Goal: Check status: Check status

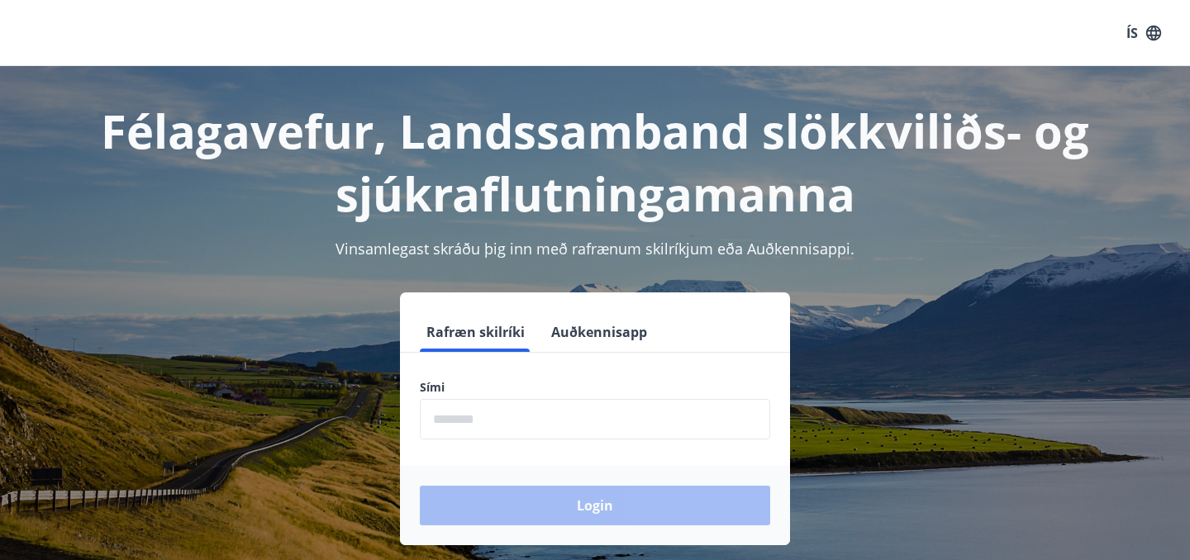
click at [618, 418] on input "phone" at bounding box center [595, 419] width 350 height 40
type input "********"
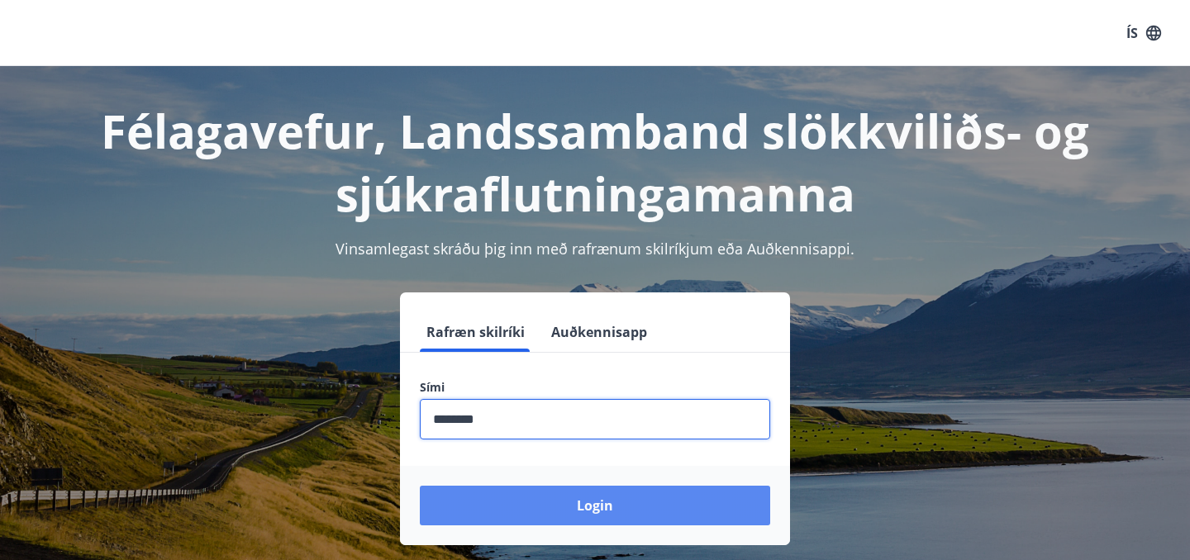
click at [586, 500] on button "Login" at bounding box center [595, 506] width 350 height 40
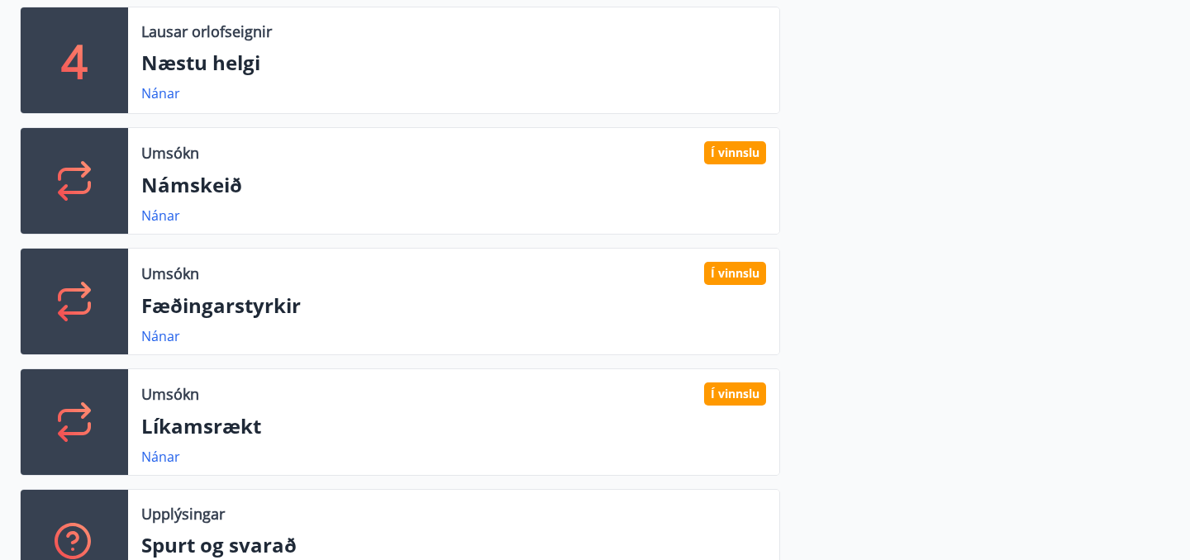
scroll to position [597, 0]
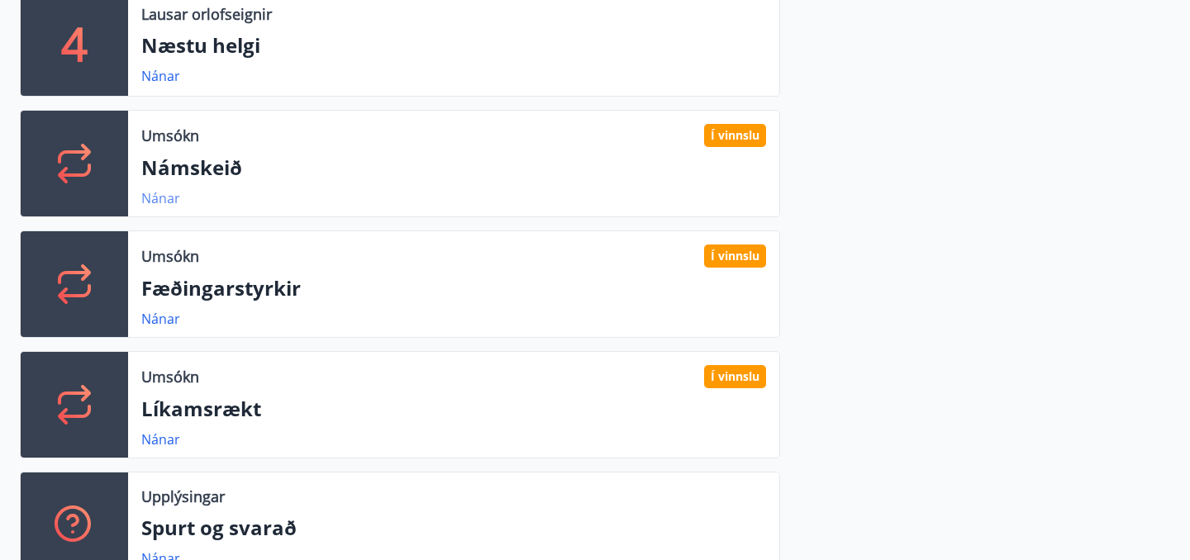
click at [160, 198] on link "Nánar" at bounding box center [160, 198] width 39 height 18
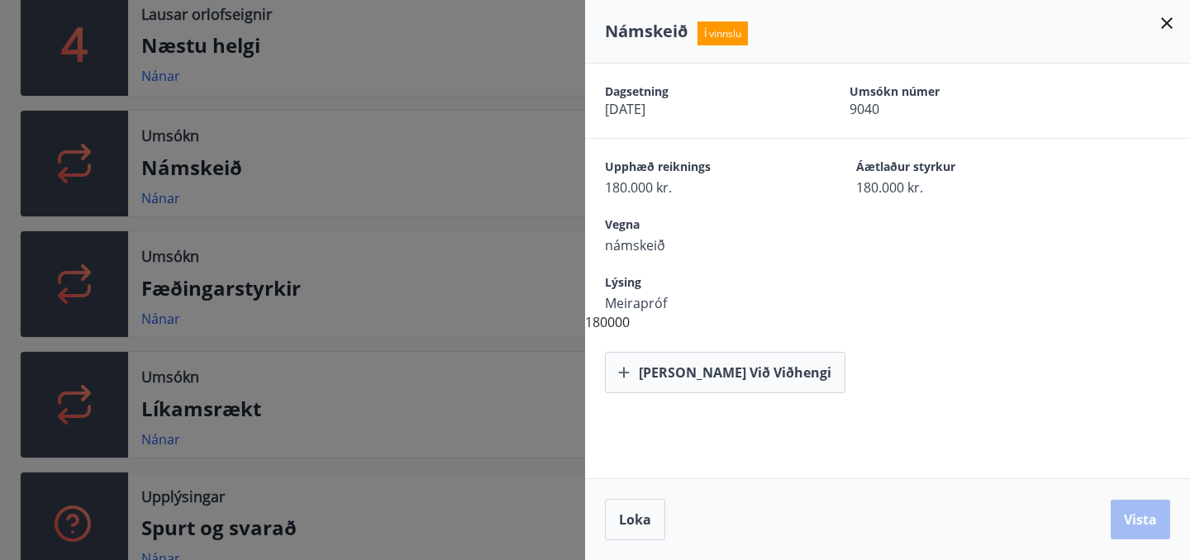
click at [473, 216] on div at bounding box center [595, 280] width 1190 height 560
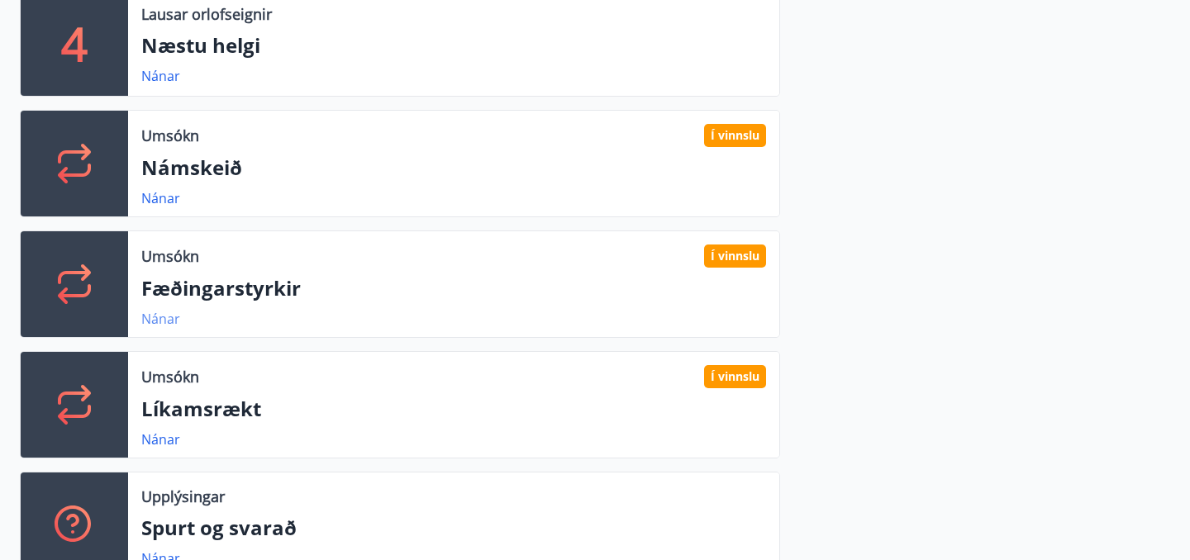
click at [169, 320] on link "Nánar" at bounding box center [160, 319] width 39 height 18
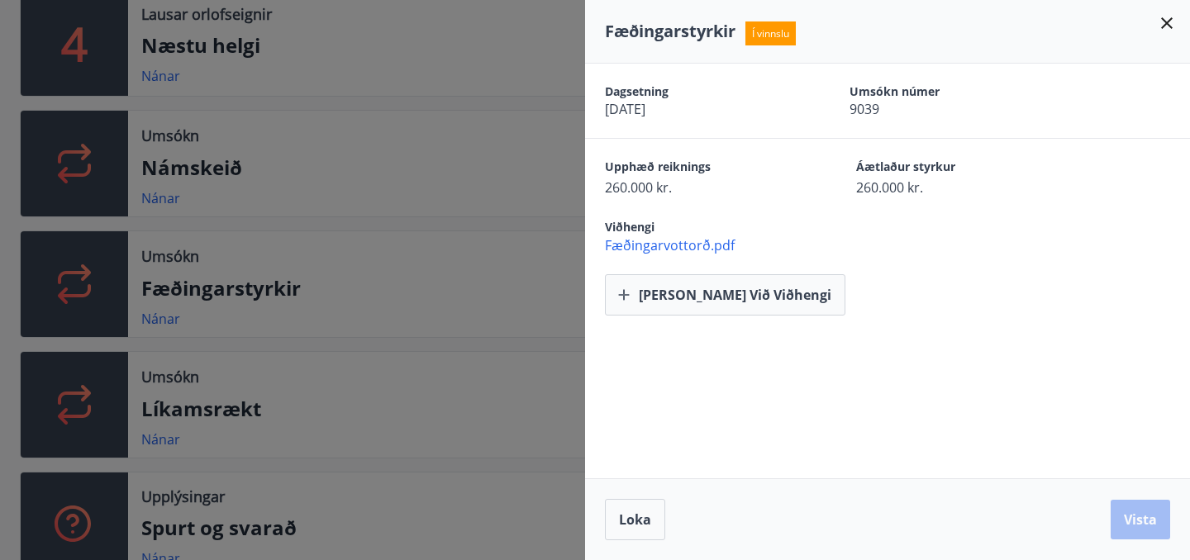
click at [440, 107] on div at bounding box center [595, 280] width 1190 height 560
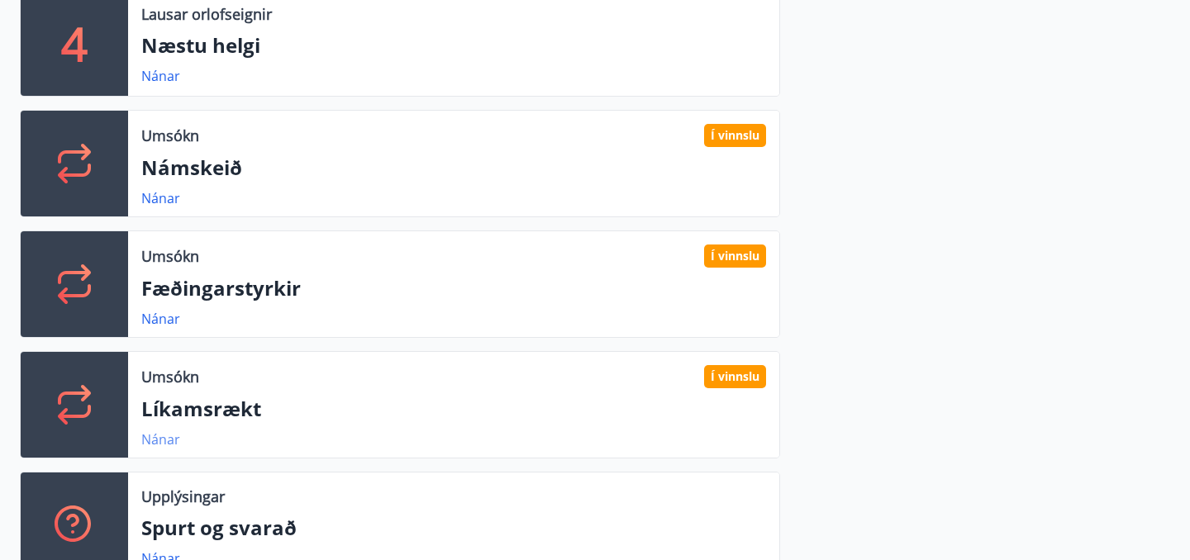
click at [165, 438] on link "Nánar" at bounding box center [160, 440] width 39 height 18
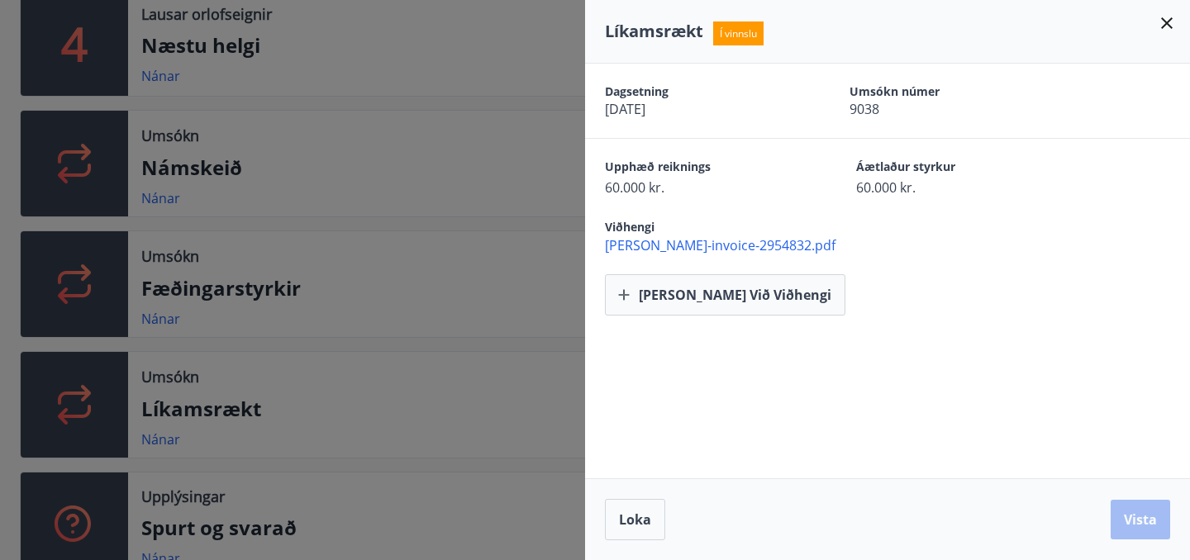
click at [438, 319] on div at bounding box center [595, 280] width 1190 height 560
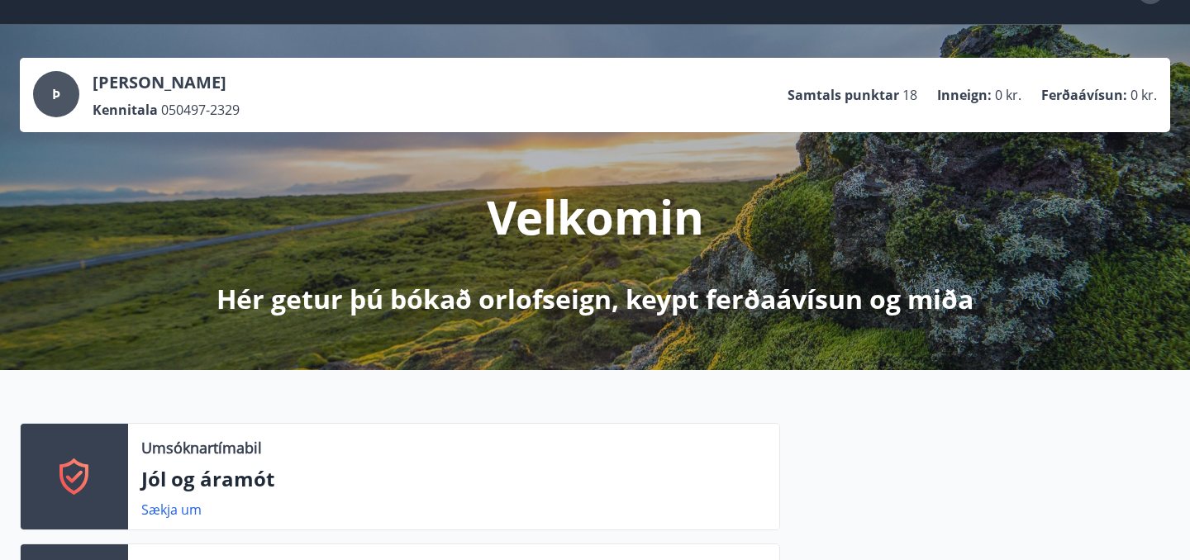
scroll to position [0, 0]
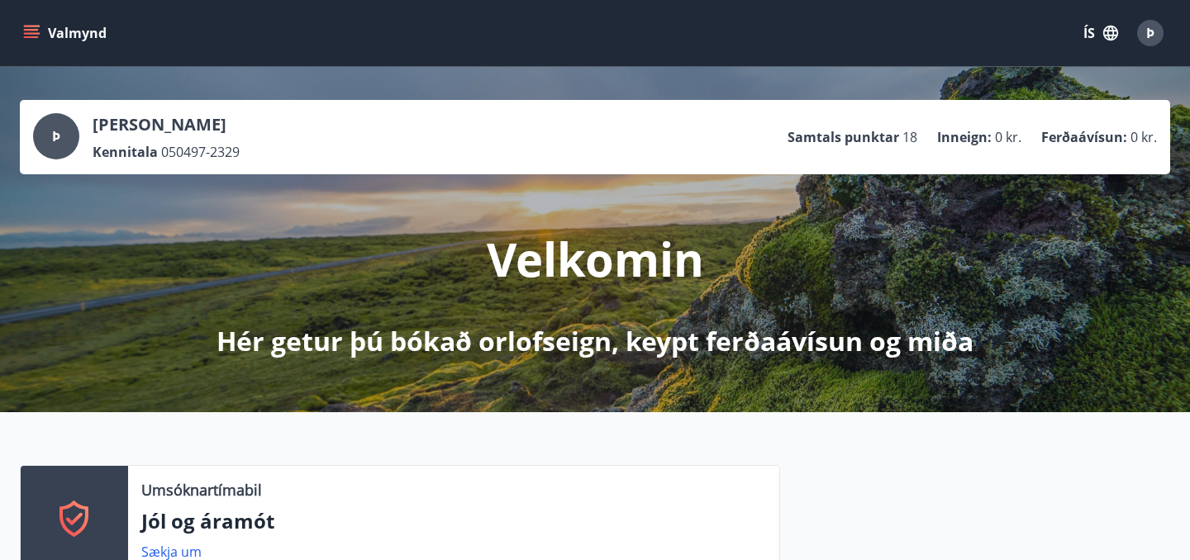
click at [33, 26] on icon "menu" at bounding box center [33, 27] width 18 height 2
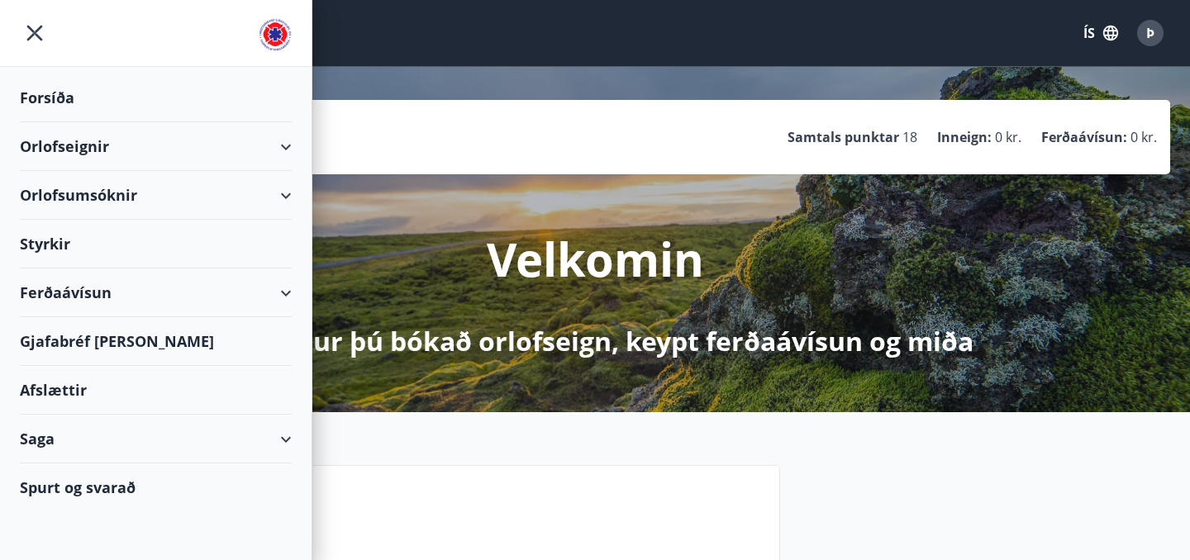
click at [281, 441] on div "Saga" at bounding box center [156, 439] width 272 height 49
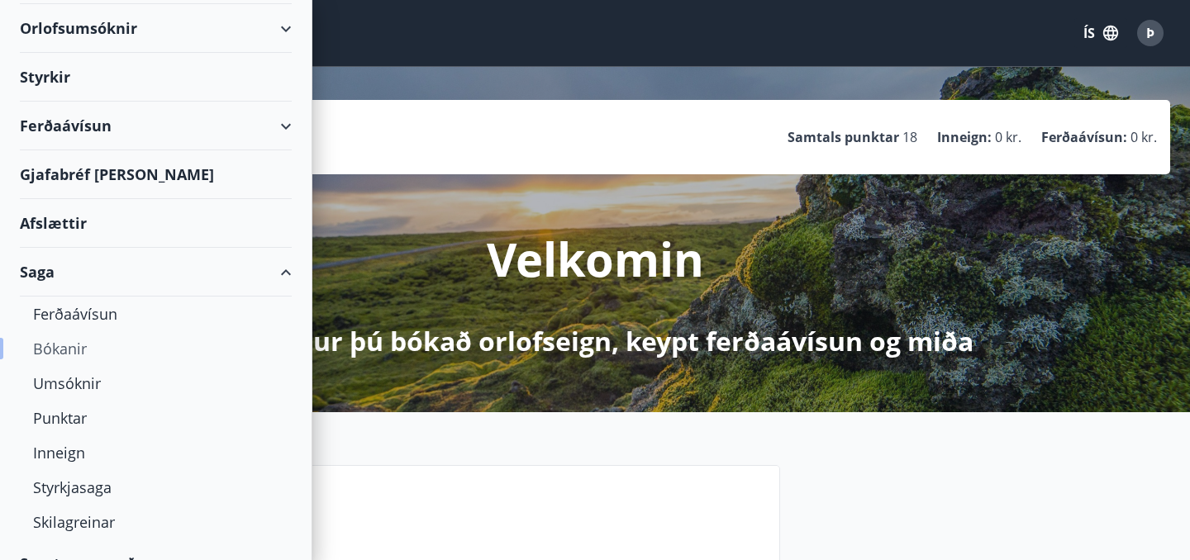
scroll to position [168, 0]
click at [109, 487] on div "Styrkjasaga" at bounding box center [155, 486] width 245 height 35
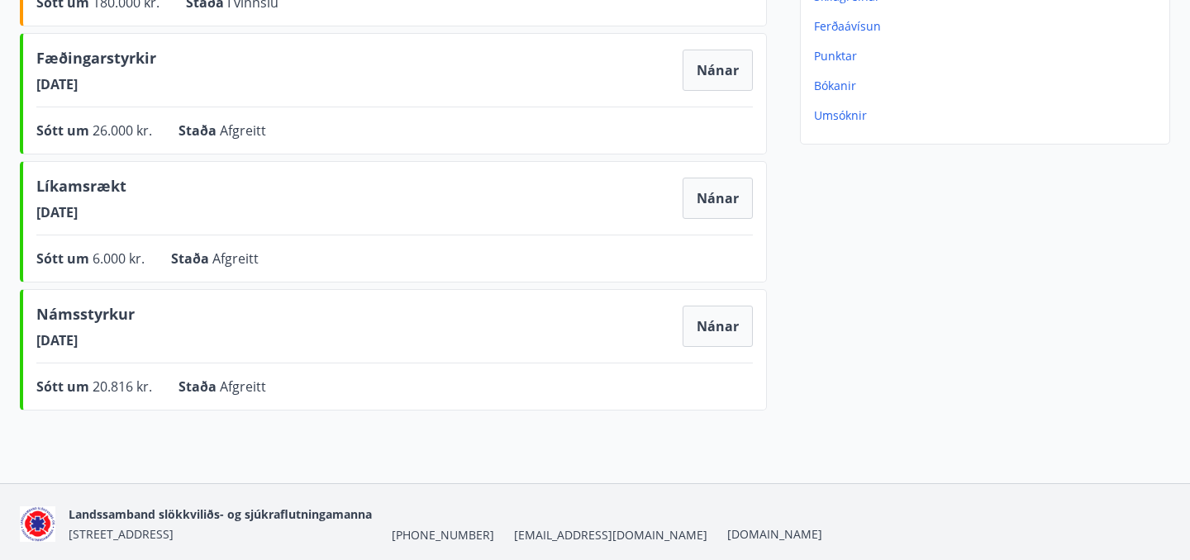
scroll to position [338, 0]
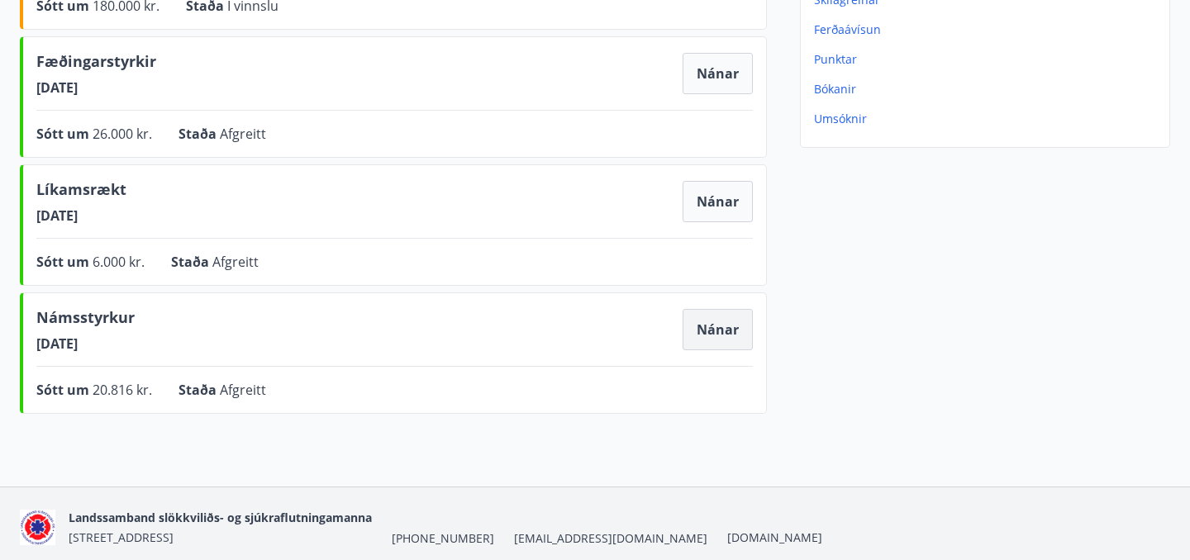
click at [731, 322] on button "Nánar" at bounding box center [718, 329] width 70 height 41
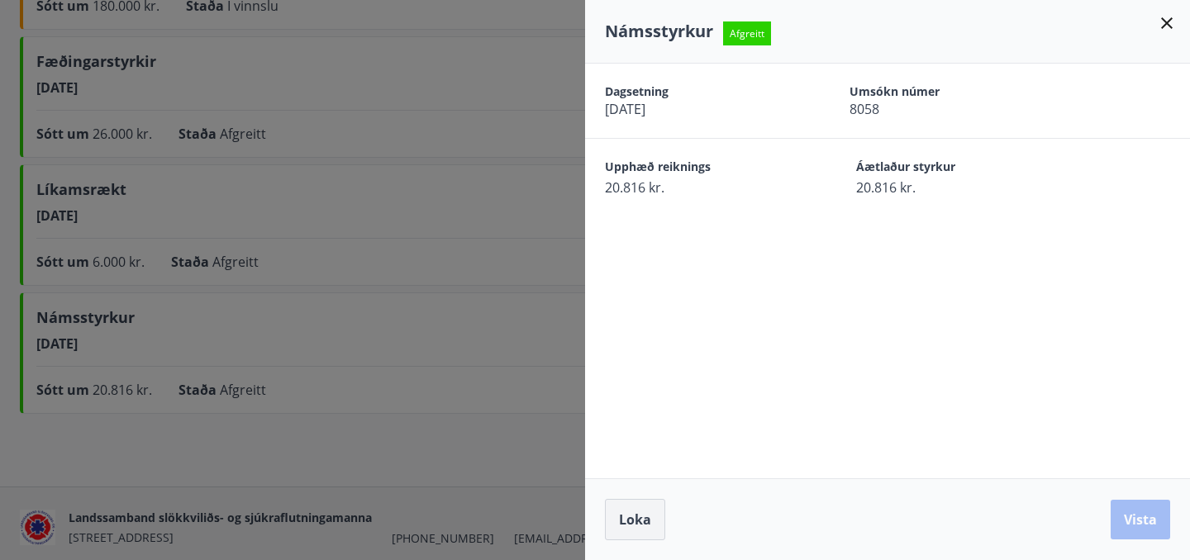
click at [628, 519] on span "Loka" at bounding box center [635, 520] width 32 height 18
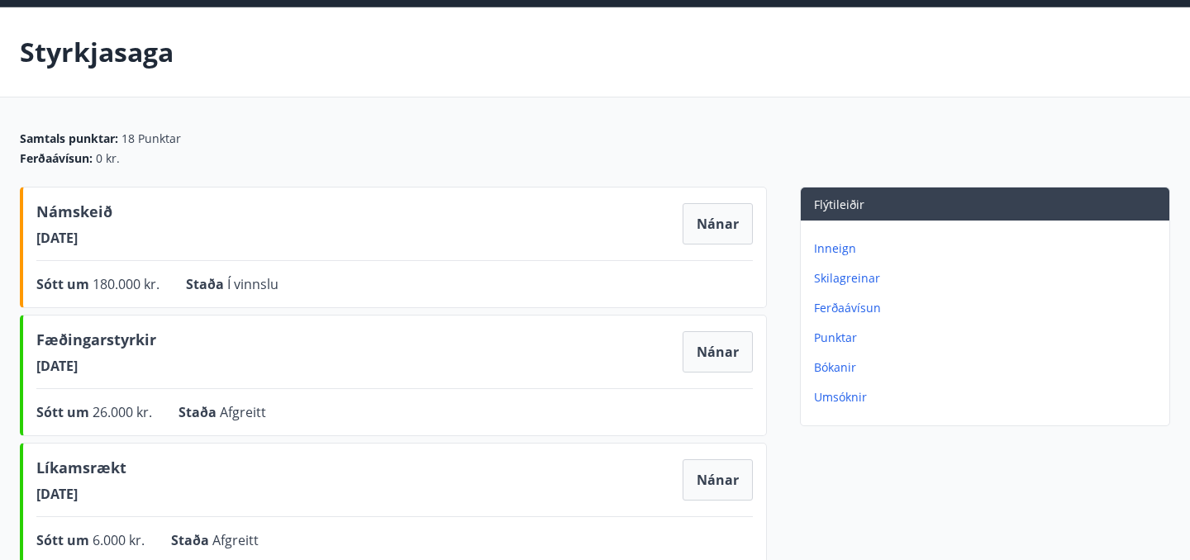
scroll to position [58, 0]
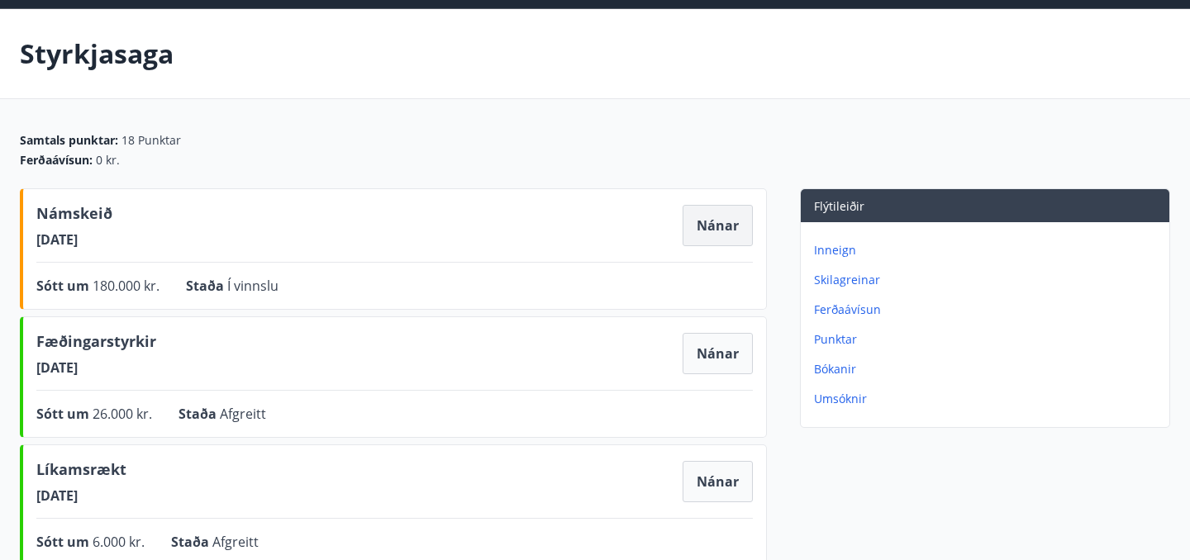
click at [728, 224] on button "Nánar" at bounding box center [718, 225] width 70 height 41
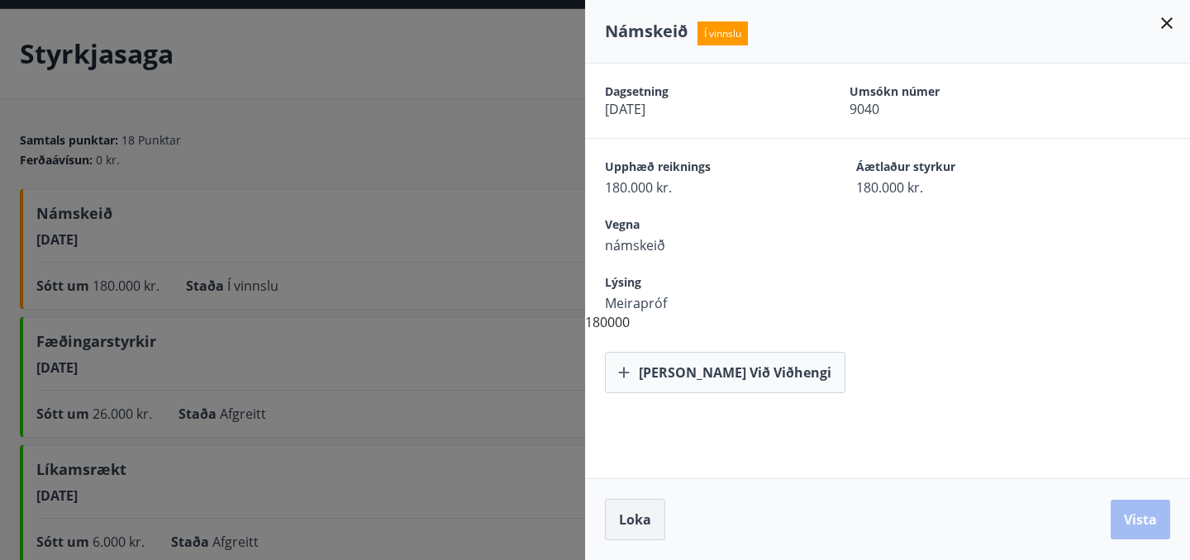
click at [642, 513] on span "Loka" at bounding box center [635, 520] width 32 height 18
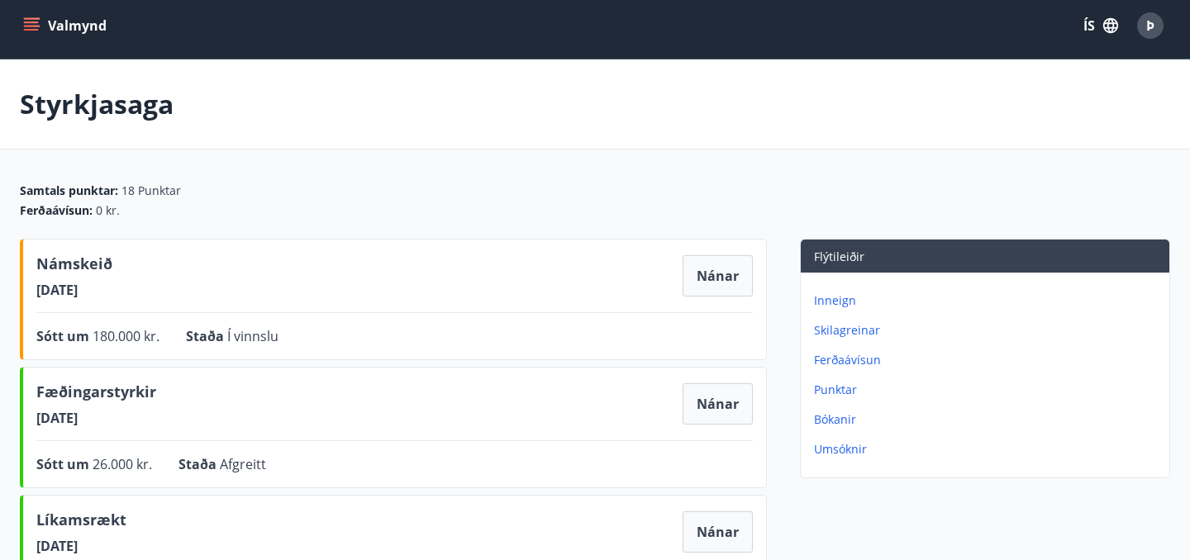
scroll to position [0, 0]
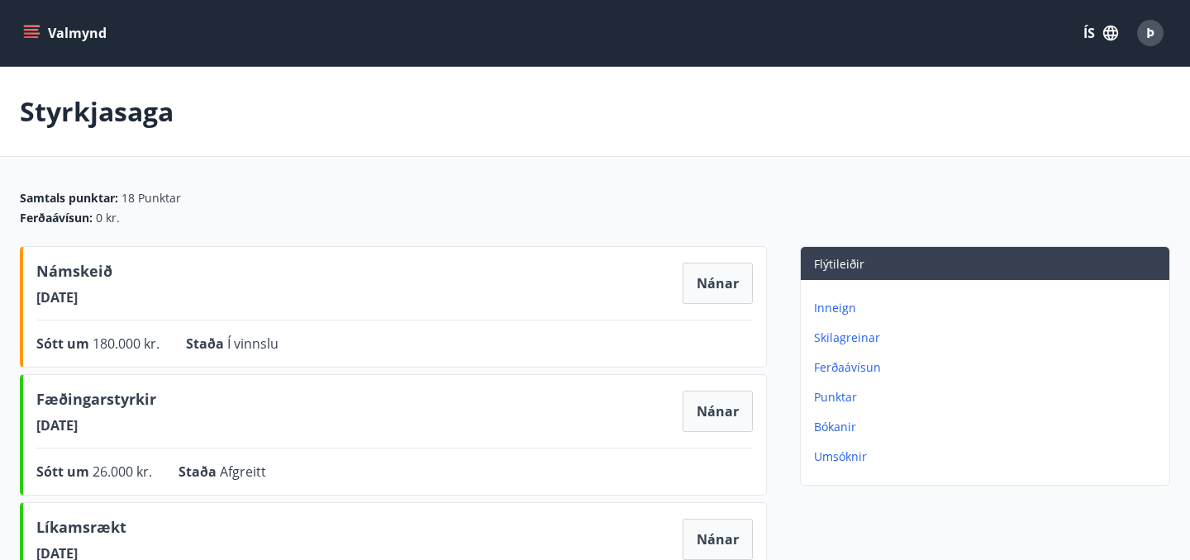
click at [36, 26] on icon "menu" at bounding box center [33, 27] width 18 height 2
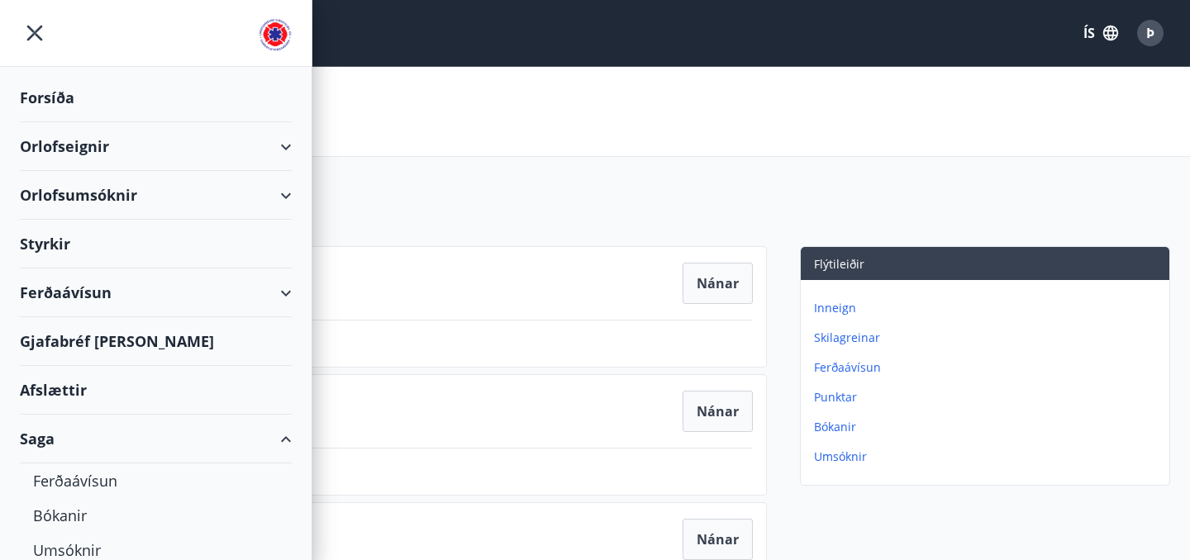
click at [60, 122] on div "Styrkir" at bounding box center [156, 98] width 272 height 49
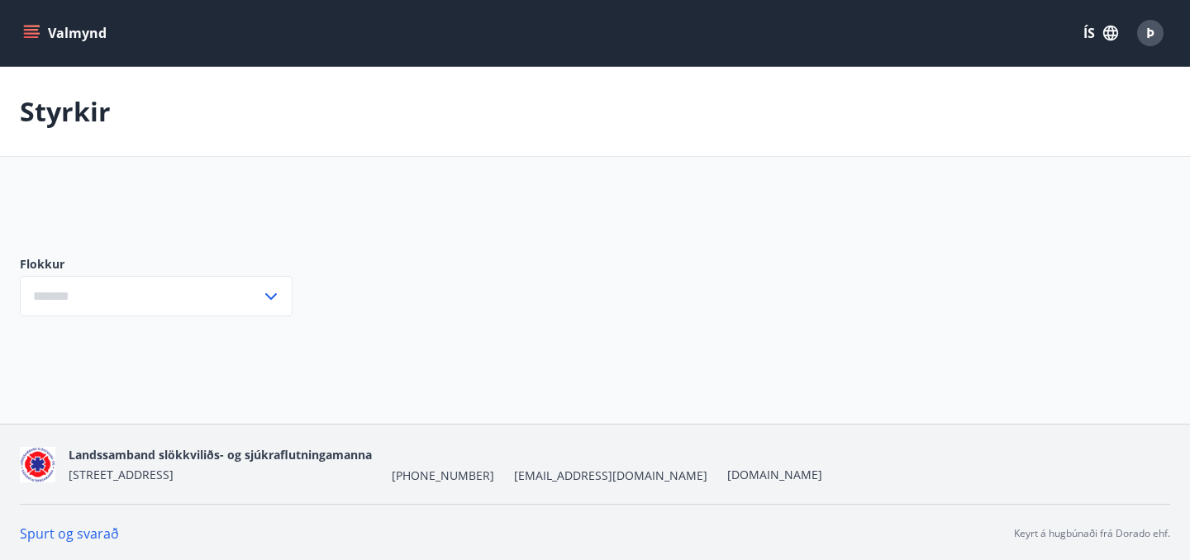
type input "***"
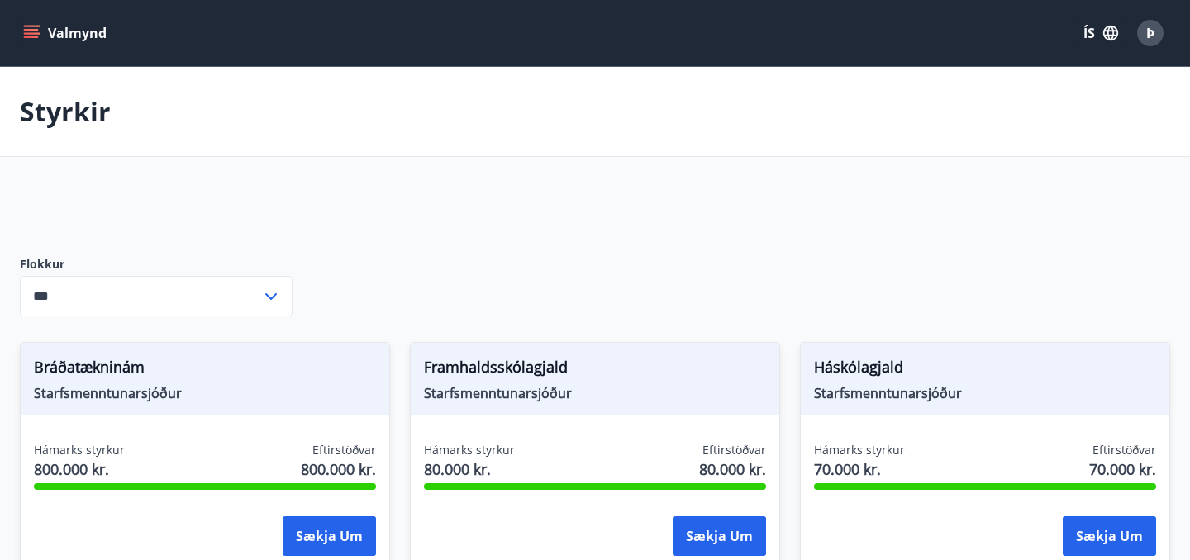
click at [28, 26] on icon "menu" at bounding box center [33, 27] width 18 height 2
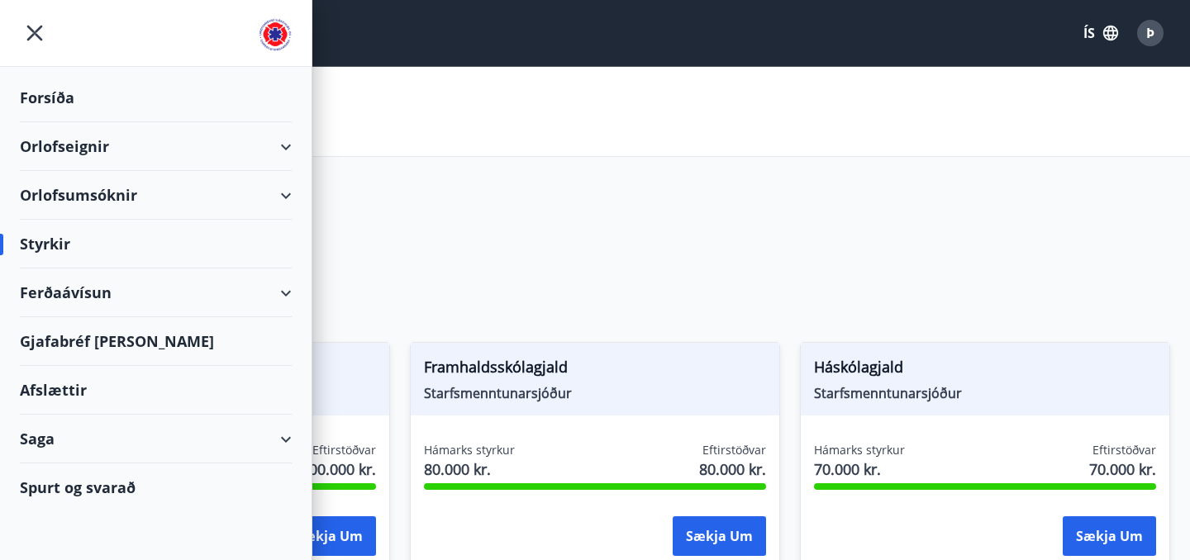
click at [283, 448] on div "Saga" at bounding box center [156, 439] width 272 height 49
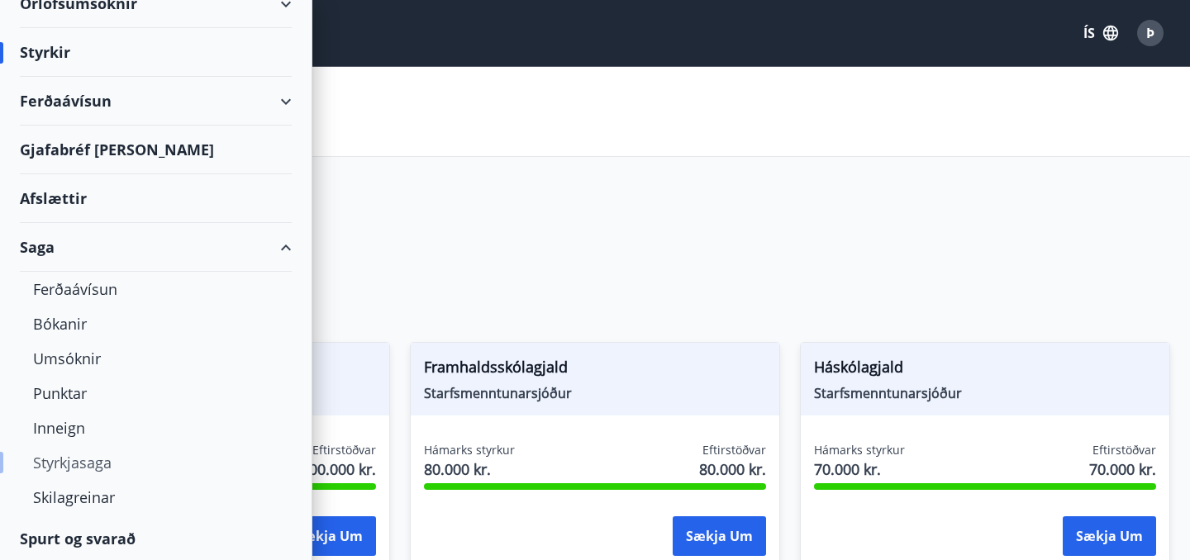
scroll to position [193, 0]
click at [93, 462] on div "Styrkjasaga" at bounding box center [155, 462] width 245 height 35
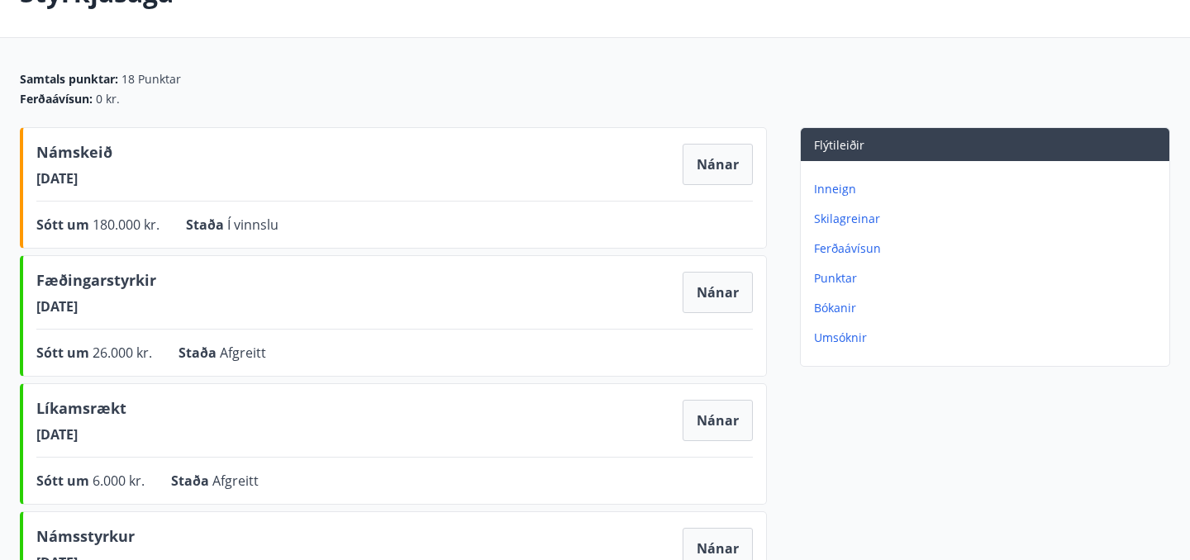
scroll to position [116, 0]
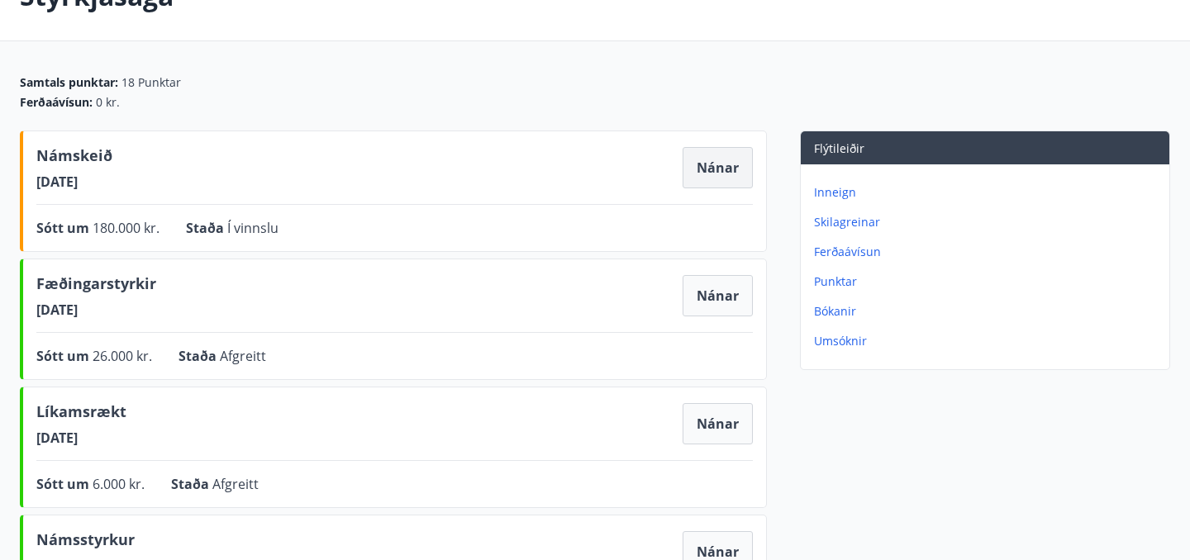
click at [707, 179] on button "Nánar" at bounding box center [718, 167] width 70 height 41
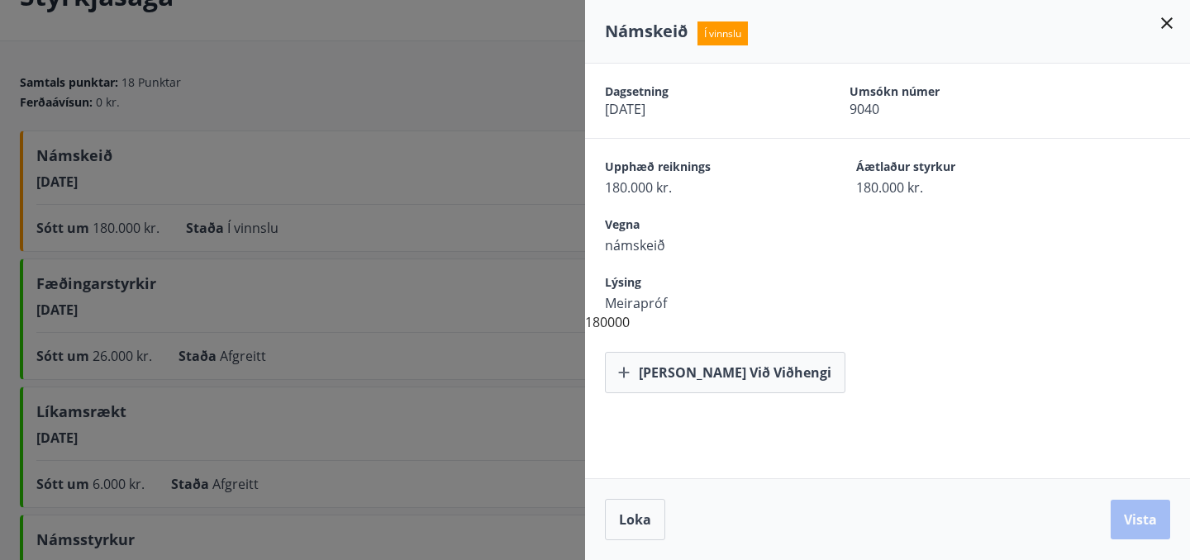
click at [451, 86] on div at bounding box center [595, 280] width 1190 height 560
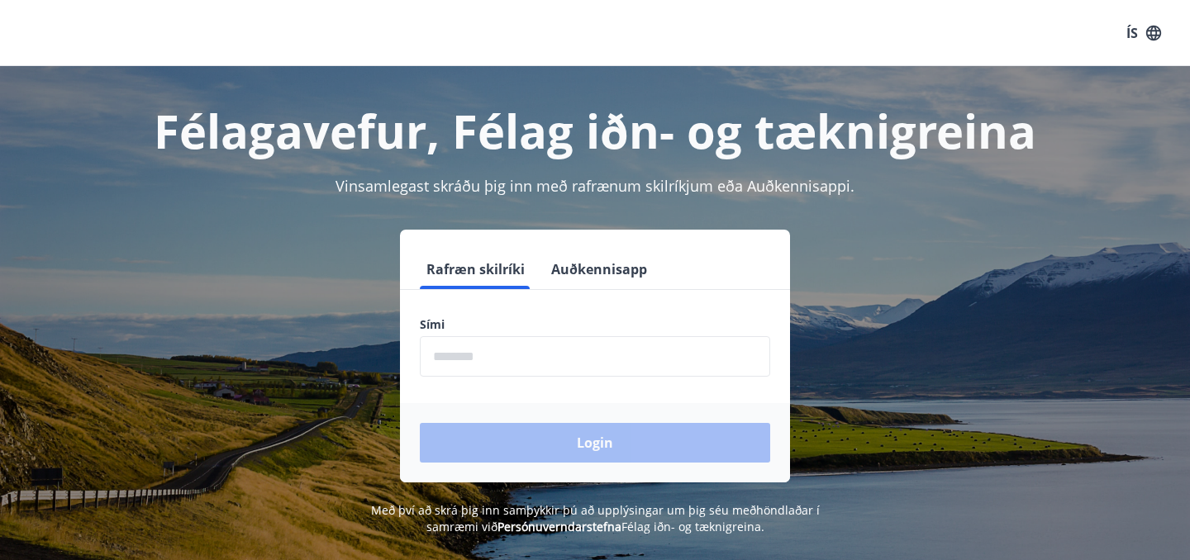
click at [667, 356] on input "phone" at bounding box center [595, 356] width 350 height 40
type input "********"
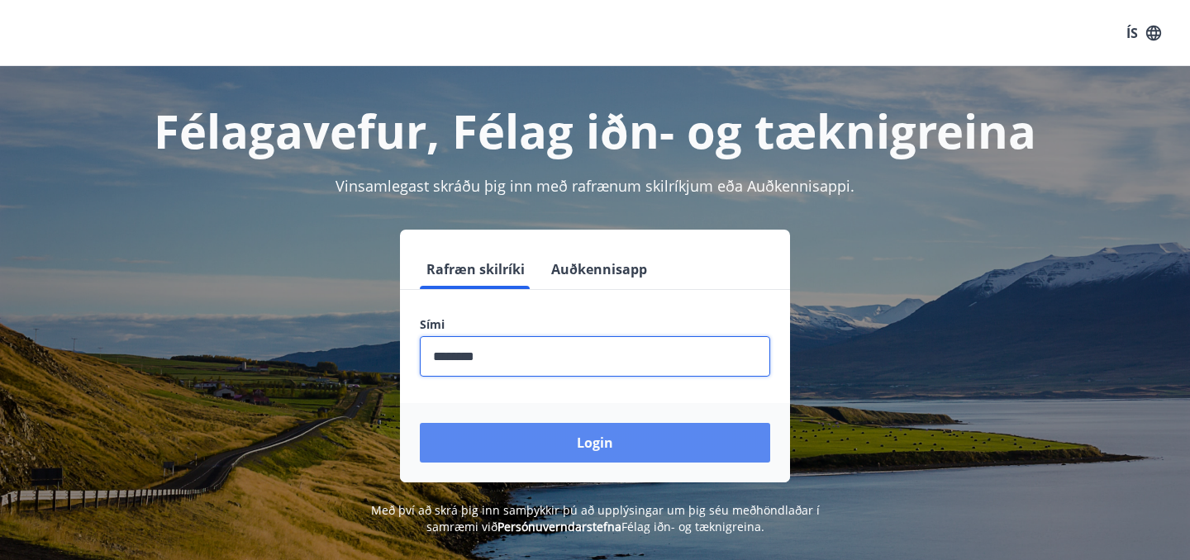
click at [582, 441] on button "Login" at bounding box center [595, 443] width 350 height 40
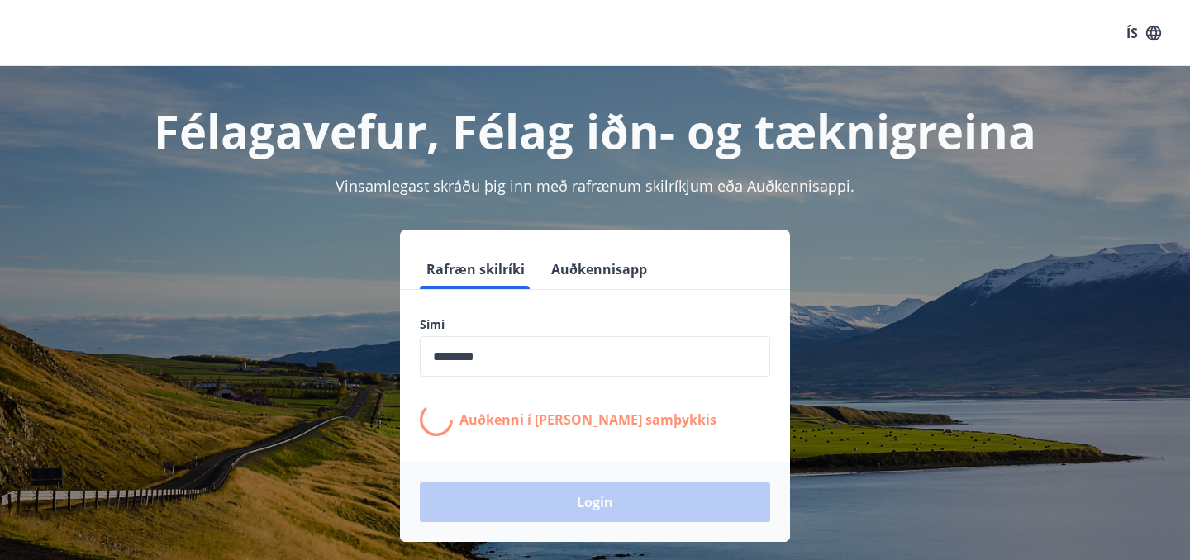
click at [582, 441] on form "Rafræn skilríki Auðkennisapp Sími ​ Auðkenni í síma bíður samþykkis Login" at bounding box center [595, 396] width 390 height 293
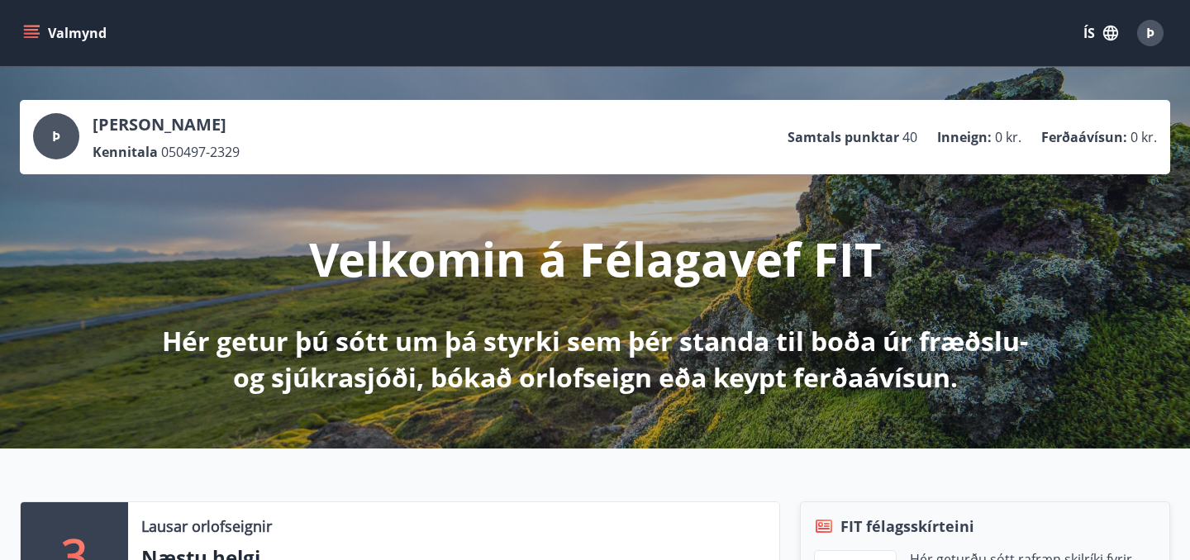
click at [24, 33] on icon "menu" at bounding box center [33, 33] width 18 height 2
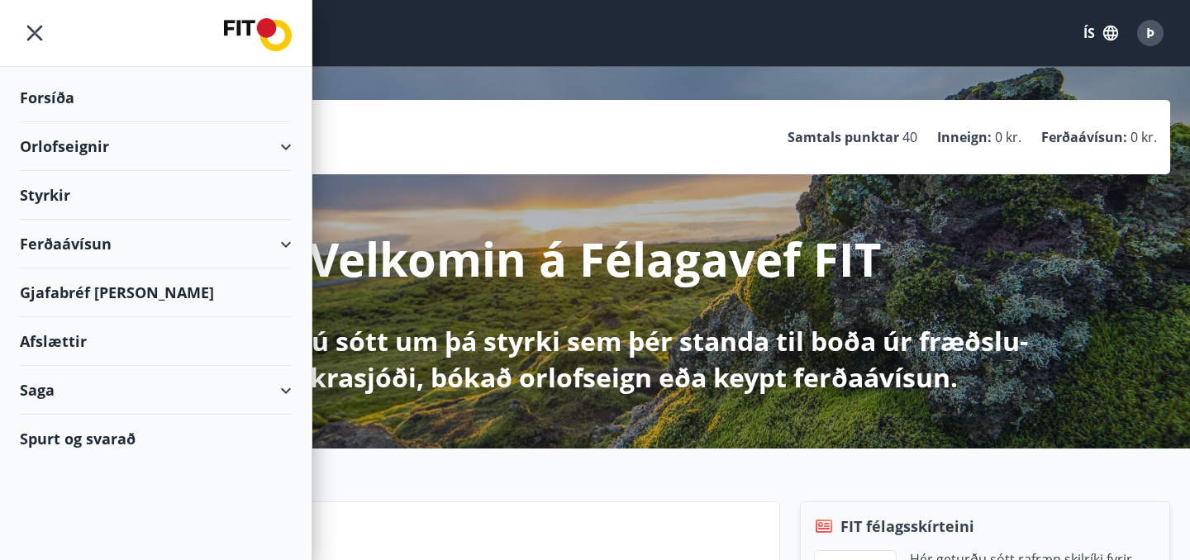
click at [147, 391] on div "Saga" at bounding box center [156, 390] width 272 height 49
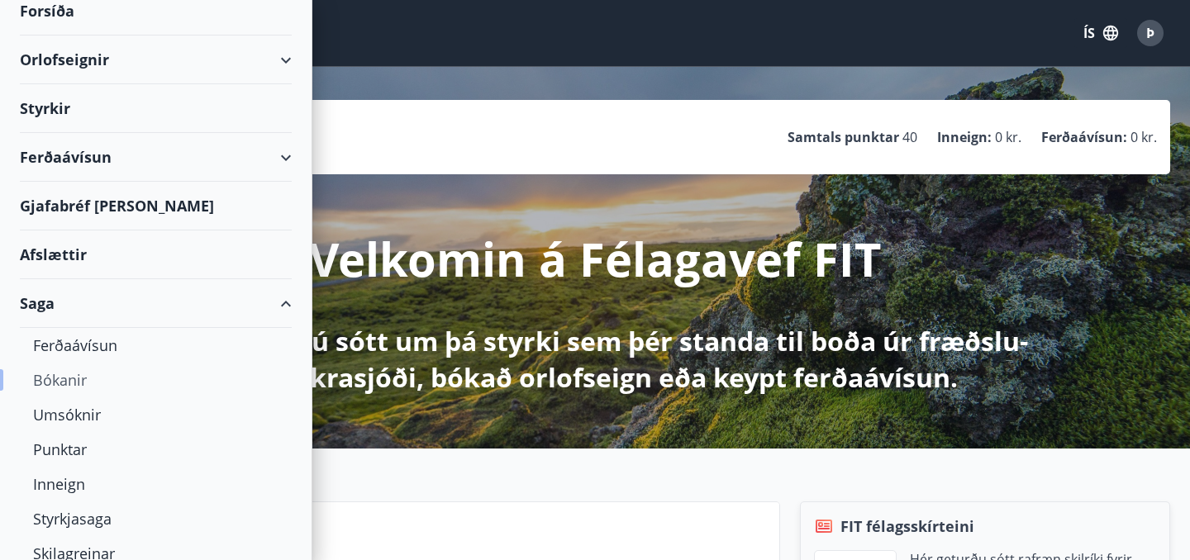
scroll to position [117, 0]
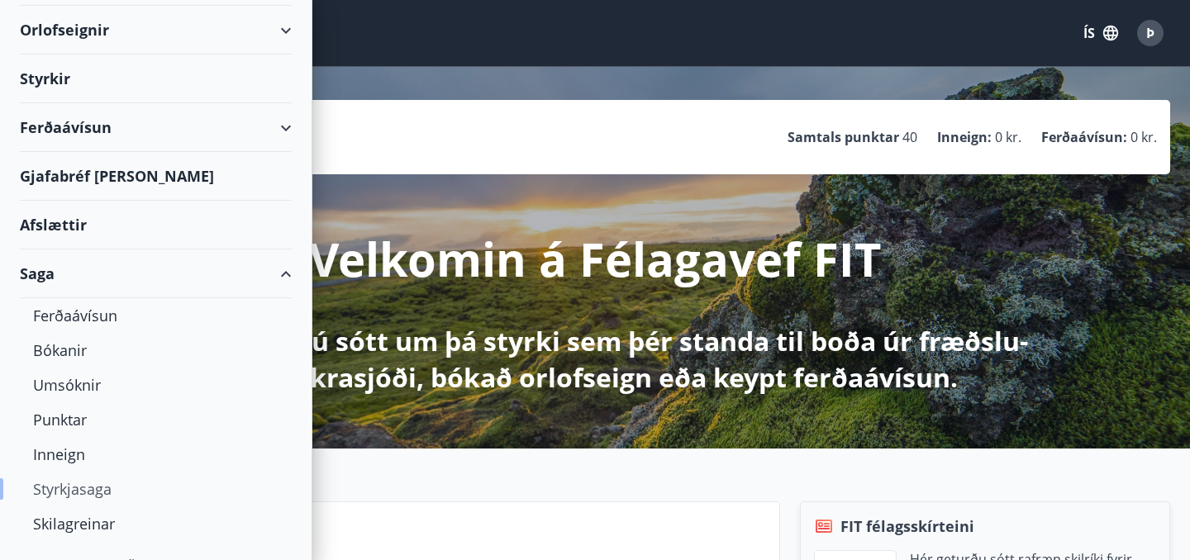
click at [88, 488] on div "Styrkjasaga" at bounding box center [155, 489] width 245 height 35
